Goal: Task Accomplishment & Management: Manage account settings

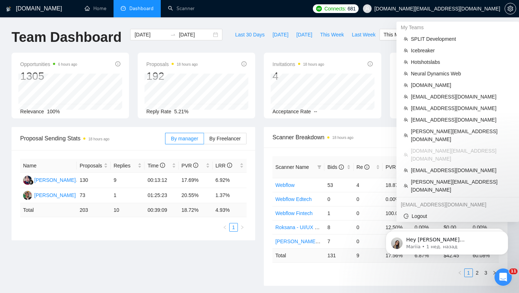
click at [474, 1] on span "[DOMAIN_NAME][EMAIL_ADDRESS][DOMAIN_NAME]" at bounding box center [432, 8] width 146 height 23
click at [437, 166] on span "[EMAIL_ADDRESS][DOMAIN_NAME]" at bounding box center [461, 170] width 101 height 8
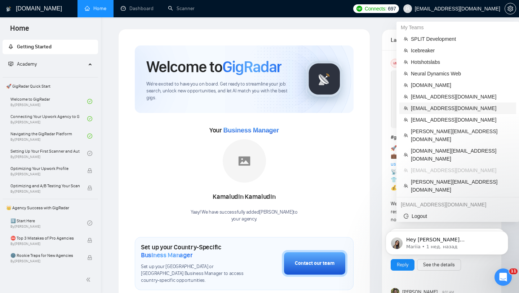
click at [426, 108] on span "[EMAIL_ADDRESS][DOMAIN_NAME]" at bounding box center [461, 108] width 101 height 8
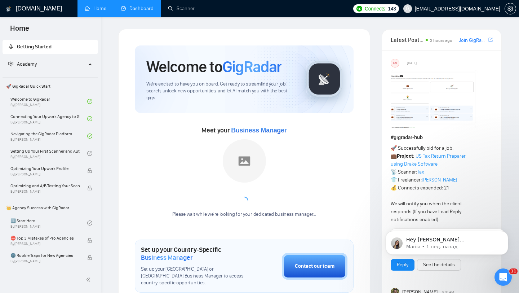
click at [138, 12] on link "Dashboard" at bounding box center [137, 8] width 33 height 6
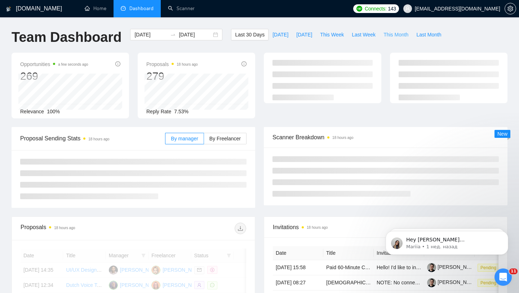
click at [395, 37] on span "This Month" at bounding box center [396, 35] width 25 height 8
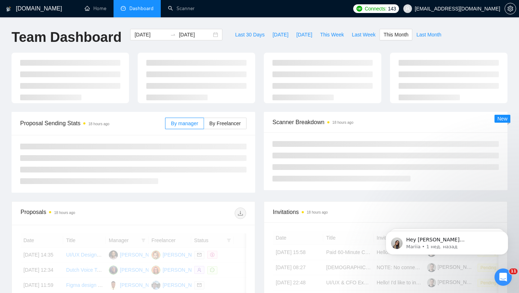
type input "[DATE]"
